Goal: Information Seeking & Learning: Learn about a topic

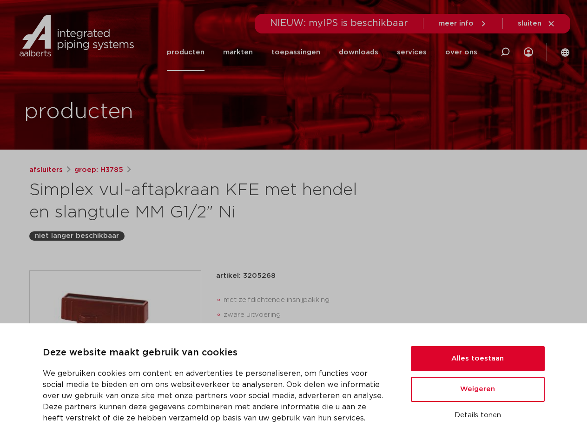
click at [293, 223] on h1 "Simplex vul-aftapkraan KFE met hendel en slangtule MM G1/2" Ni" at bounding box center [203, 201] width 349 height 45
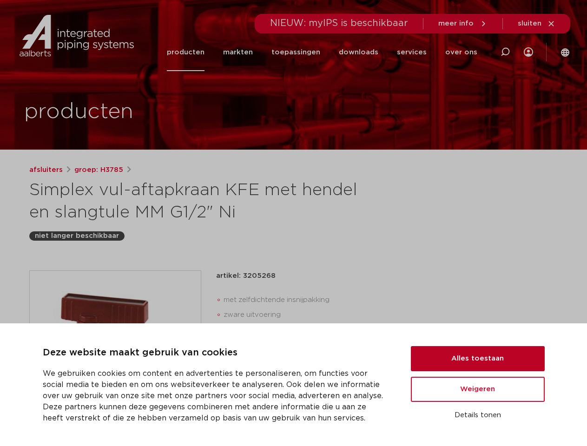
click at [478, 359] on button "Alles toestaan" at bounding box center [478, 358] width 134 height 25
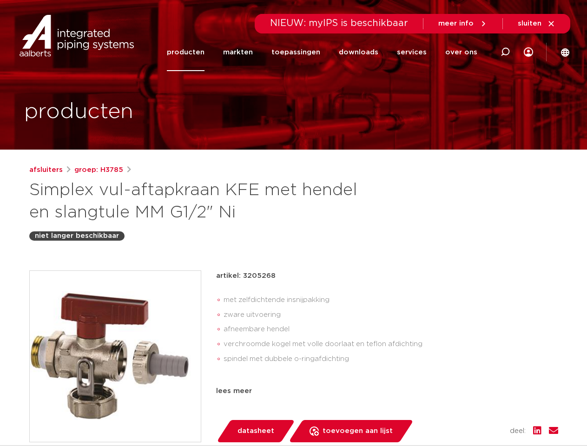
click at [478, 389] on div "lees meer" at bounding box center [387, 391] width 342 height 11
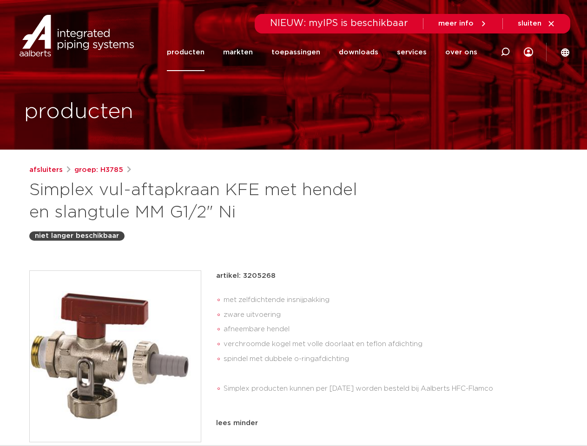
click at [478, 415] on div "artikel: 3205268 met zelfdichtende insnijpakking zware uitvoering afneembare he…" at bounding box center [387, 364] width 342 height 188
click at [327, 52] on li "toepassingen" at bounding box center [295, 52] width 67 height 38
click at [505, 52] on icon at bounding box center [505, 51] width 11 height 11
click at [537, 24] on span "sluiten" at bounding box center [530, 23] width 24 height 7
